Goal: Task Accomplishment & Management: Manage account settings

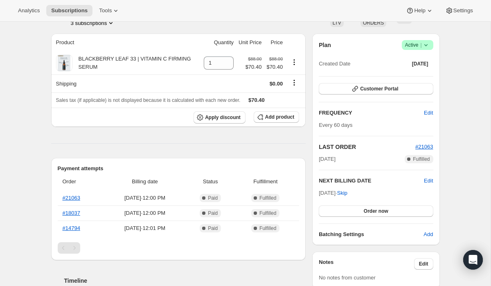
scroll to position [63, 0]
click at [381, 89] on span "Customer Portal" at bounding box center [379, 89] width 38 height 7
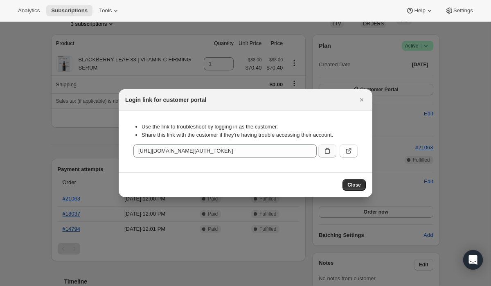
click at [327, 150] on icon ":rc0:" at bounding box center [327, 151] width 8 height 8
click at [348, 150] on icon ":rc0:" at bounding box center [348, 151] width 8 height 8
click at [358, 183] on span "Close" at bounding box center [353, 185] width 13 height 7
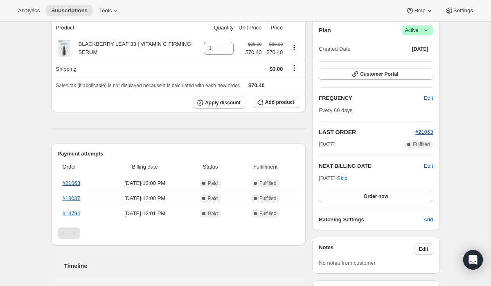
scroll to position [0, 0]
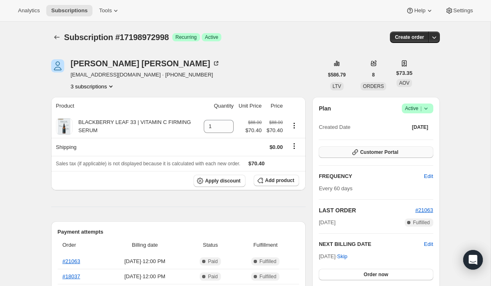
click at [377, 152] on span "Customer Portal" at bounding box center [379, 152] width 38 height 7
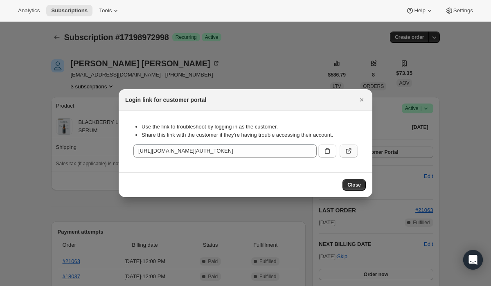
click at [350, 150] on icon ":rc0:" at bounding box center [348, 151] width 8 height 8
